Goal: Navigation & Orientation: Understand site structure

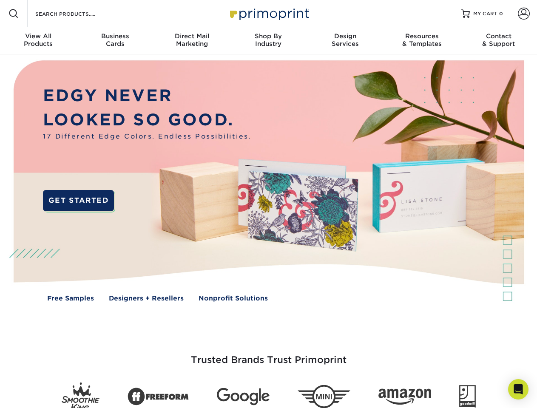
click at [268, 204] on img at bounding box center [268, 187] width 531 height 266
click at [14, 14] on span at bounding box center [14, 14] width 10 height 10
click at [523, 14] on span at bounding box center [524, 14] width 12 height 12
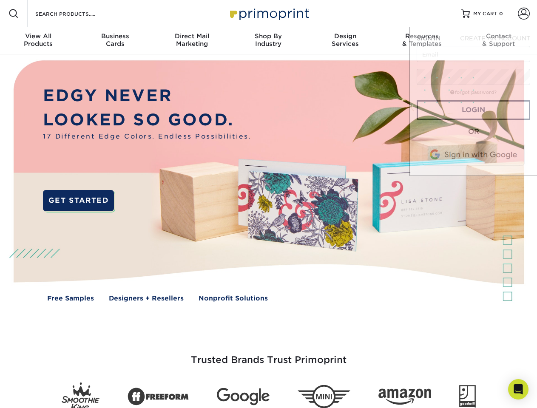
click at [38, 41] on div "View All Products" at bounding box center [38, 39] width 77 height 15
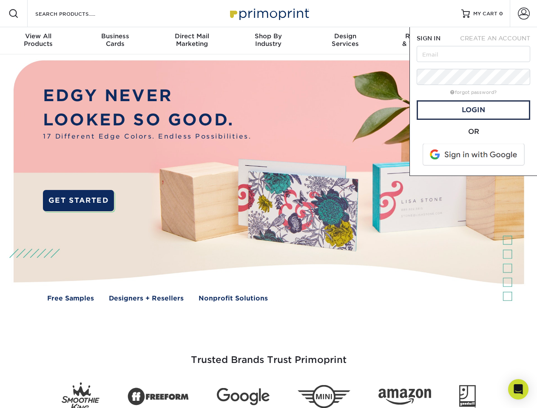
click at [115, 41] on div "Business Cards" at bounding box center [115, 39] width 77 height 15
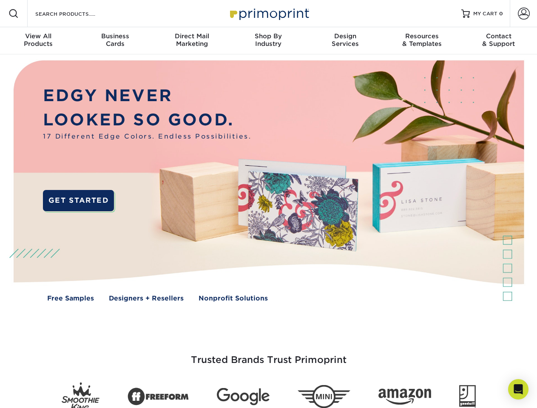
click at [192, 41] on div "Direct Mail Marketing" at bounding box center [191, 39] width 77 height 15
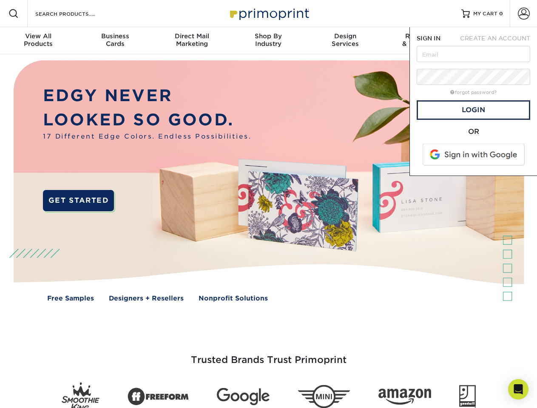
click at [268, 41] on div "Shop By Industry" at bounding box center [268, 39] width 77 height 15
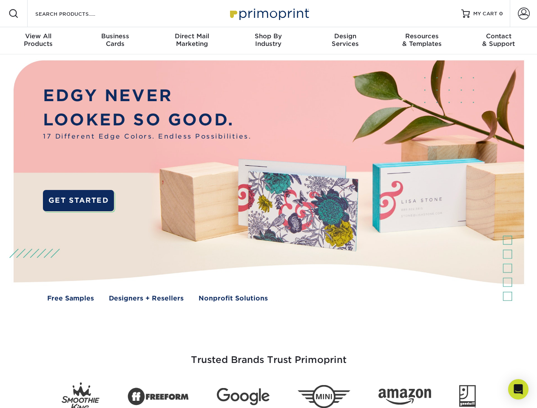
click at [345, 41] on div "Design Services" at bounding box center [345, 39] width 77 height 15
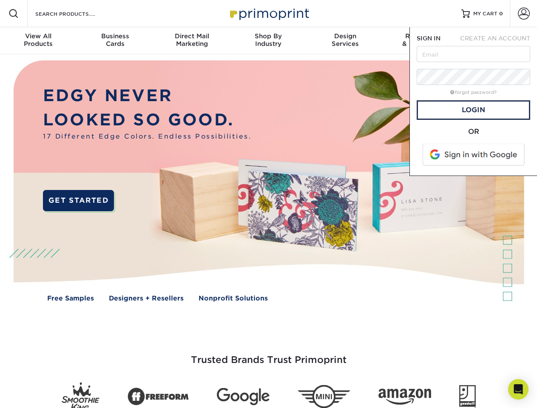
click at [422, 41] on span "SIGN IN" at bounding box center [429, 38] width 24 height 7
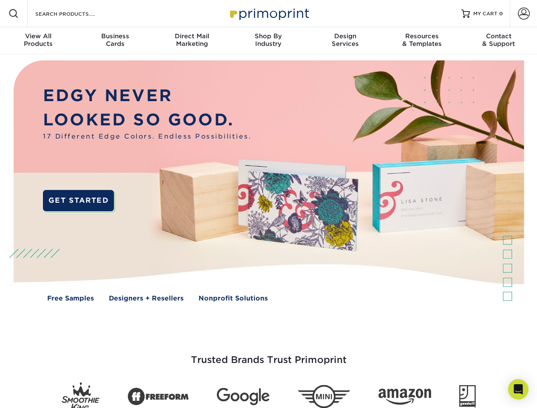
click at [499, 41] on div "Contact & Support" at bounding box center [498, 39] width 77 height 15
